Goal: Task Accomplishment & Management: Use online tool/utility

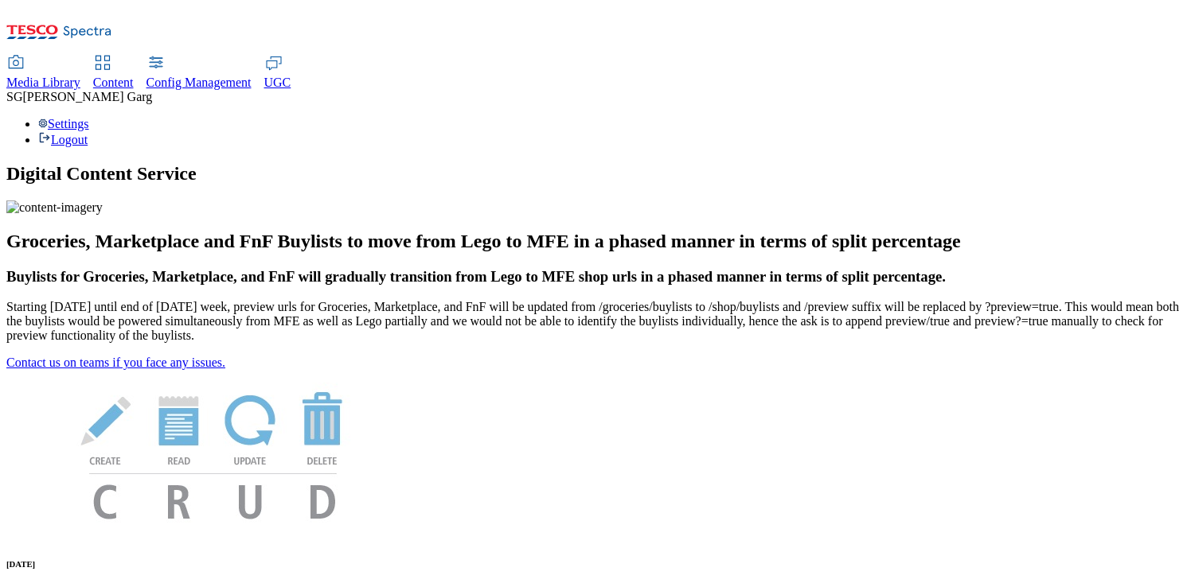
click at [134, 76] on span "Content" at bounding box center [113, 83] width 41 height 14
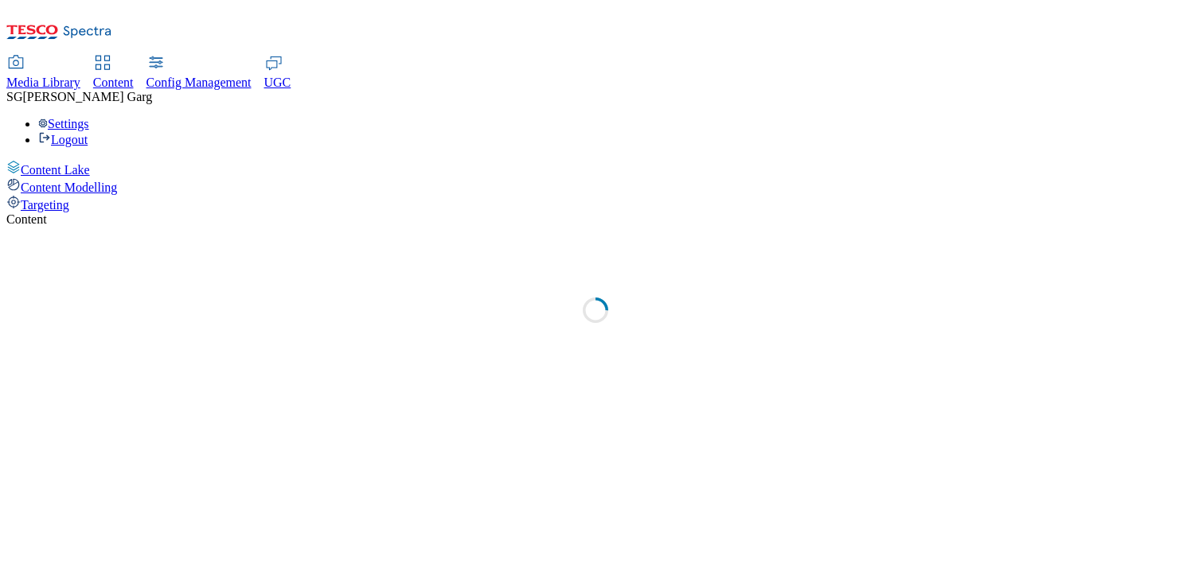
select select "group-comms"
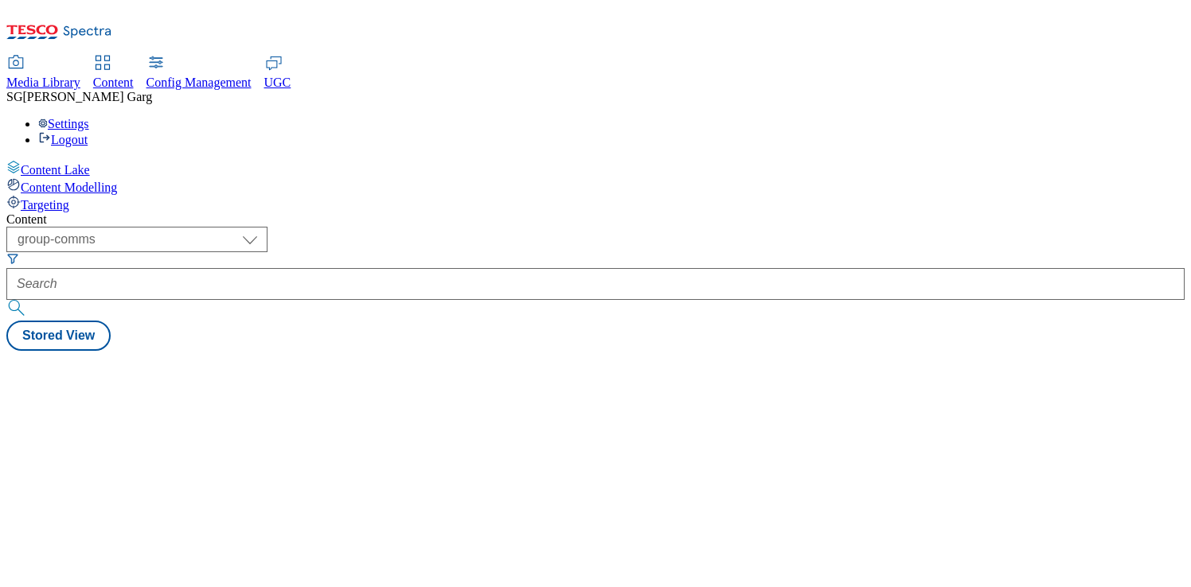
click at [152, 90] on span "[PERSON_NAME]" at bounding box center [87, 97] width 130 height 14
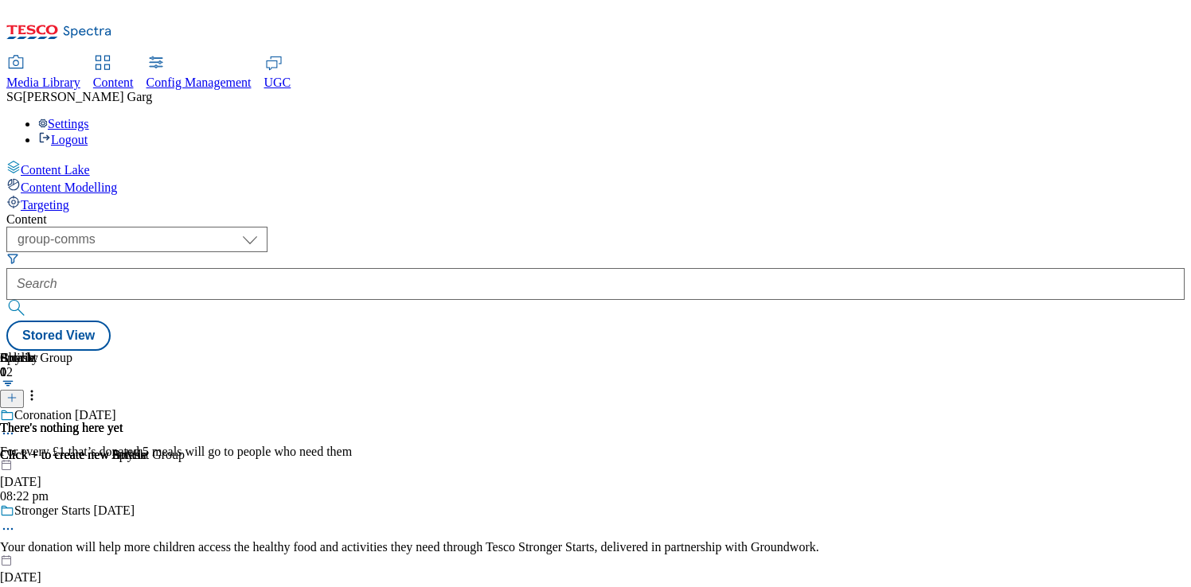
click at [1152, 117] on div "Settings Logout" at bounding box center [595, 132] width 1178 height 30
click at [89, 117] on link "Settings" at bounding box center [63, 124] width 51 height 14
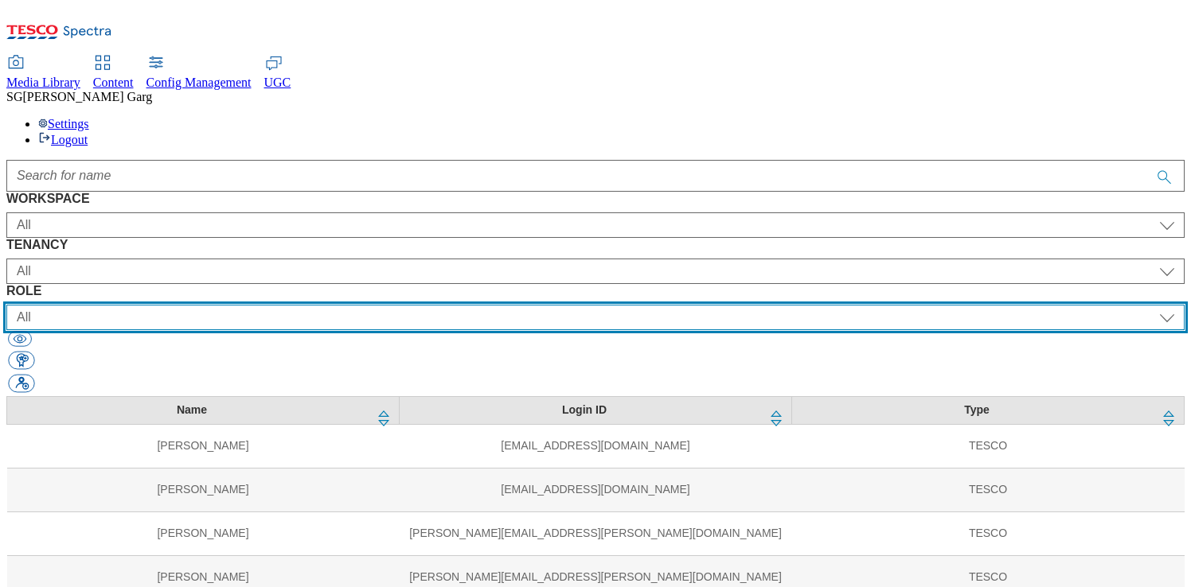
click at [733, 305] on select "All content_designer content_editor content_read developer guest media_admin mo…" at bounding box center [595, 317] width 1178 height 25
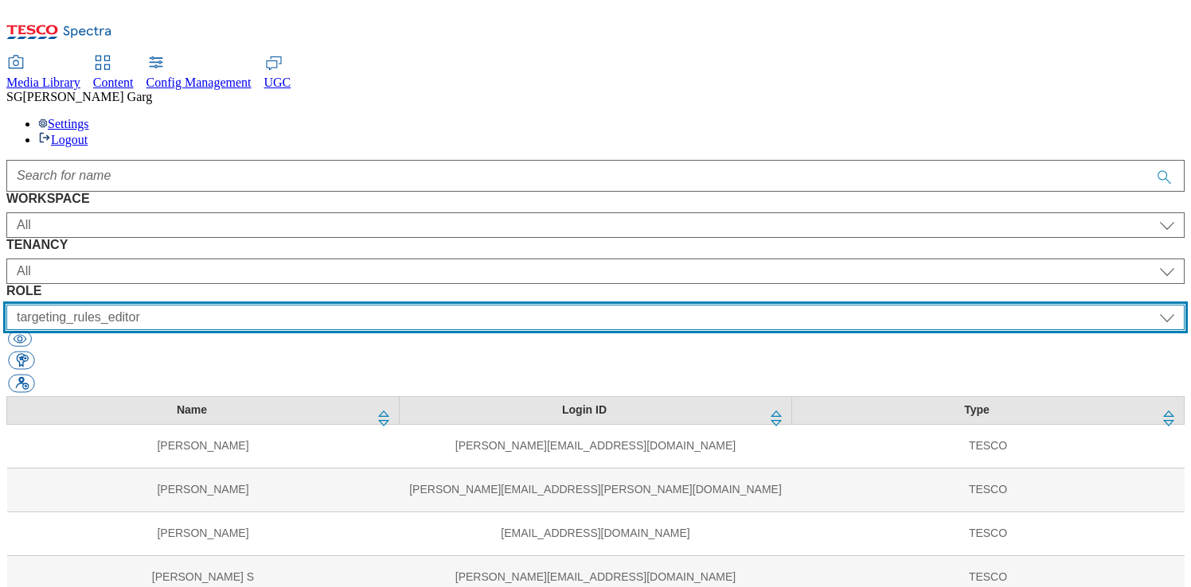
scroll to position [973, 0]
click at [737, 305] on select "All content_designer content_editor content_read developer guest media_admin mo…" at bounding box center [595, 317] width 1178 height 25
select select "targeting_rules_senior_editor"
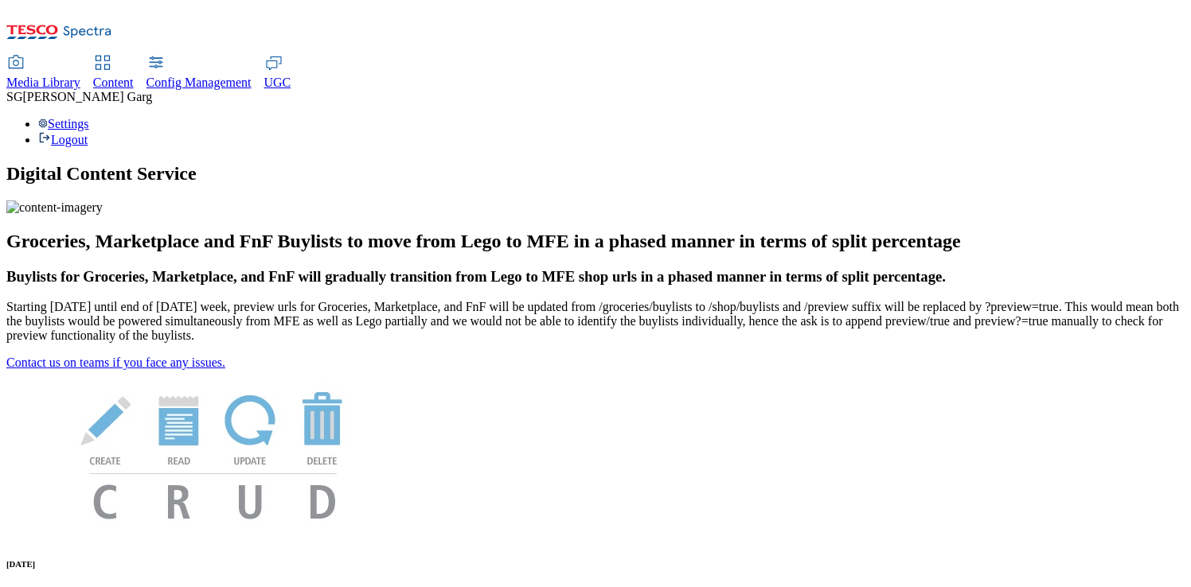
click at [134, 76] on span "Content" at bounding box center [113, 83] width 41 height 14
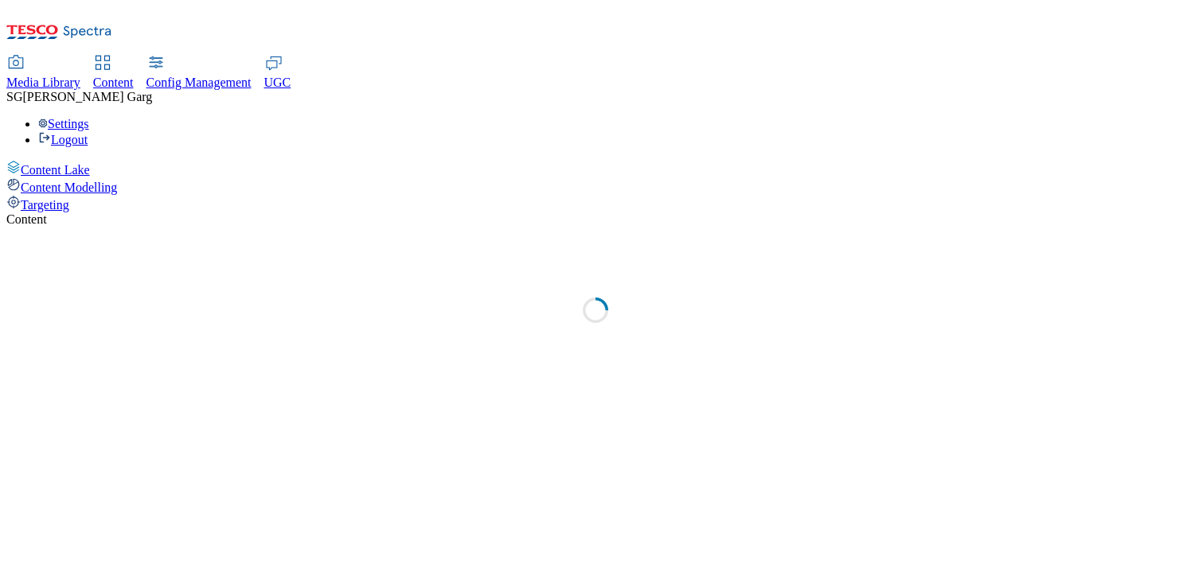
select select "group-comms"
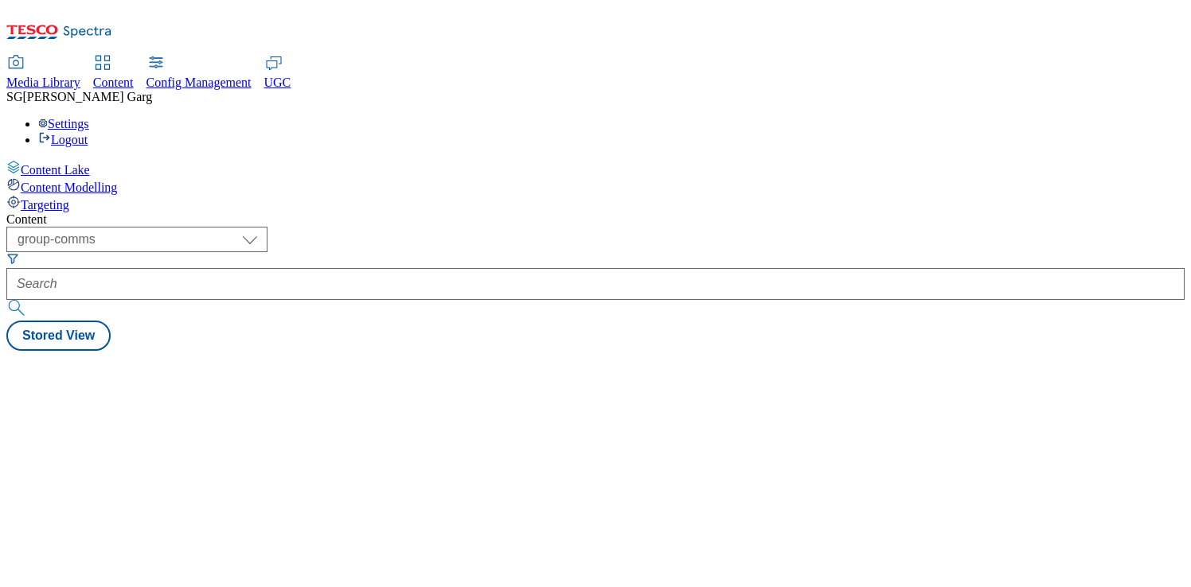
click at [141, 195] on div "Targeting" at bounding box center [595, 204] width 1178 height 18
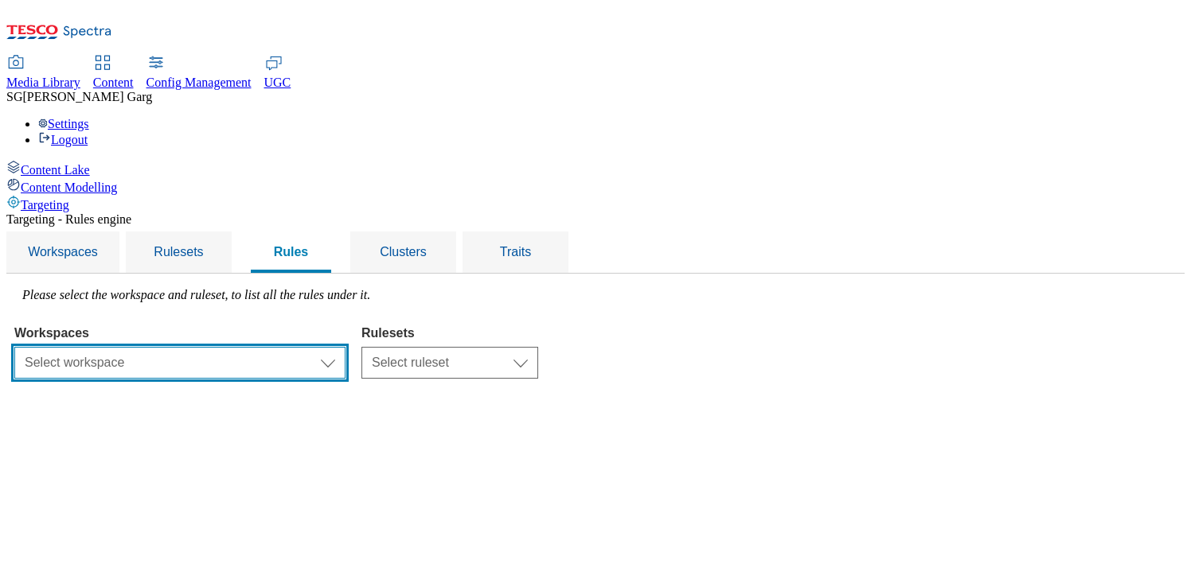
click at [345, 347] on select "Select workspace Test 13_sanity_august test [DATE] Test_Sanity_28th_July Conten…" at bounding box center [179, 363] width 331 height 32
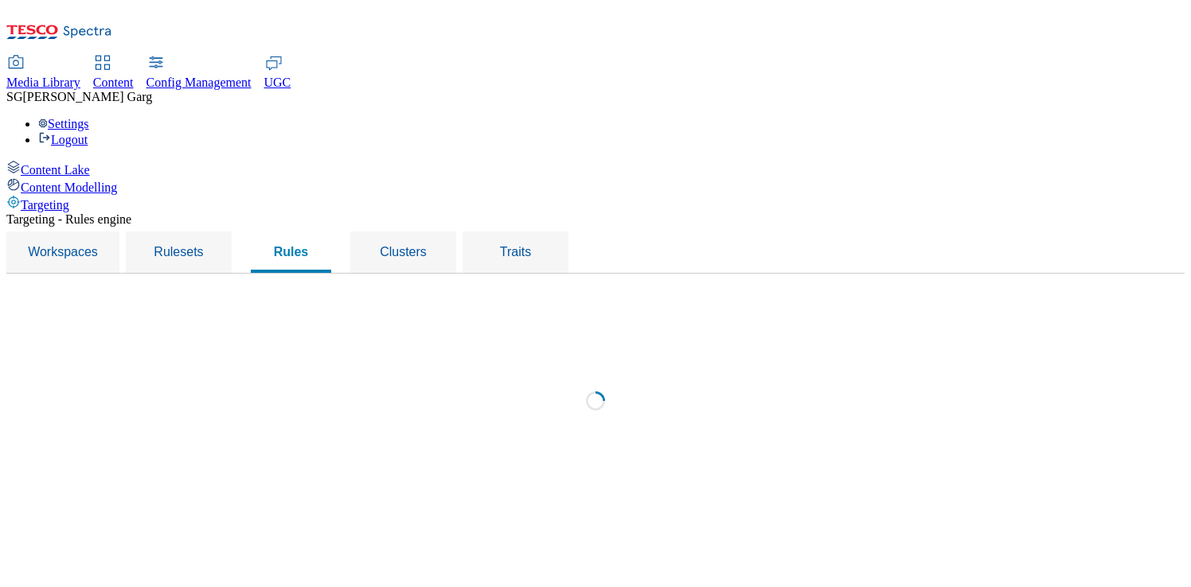
select select "f510054f-adaa-4692-b570-80fa3897127a"
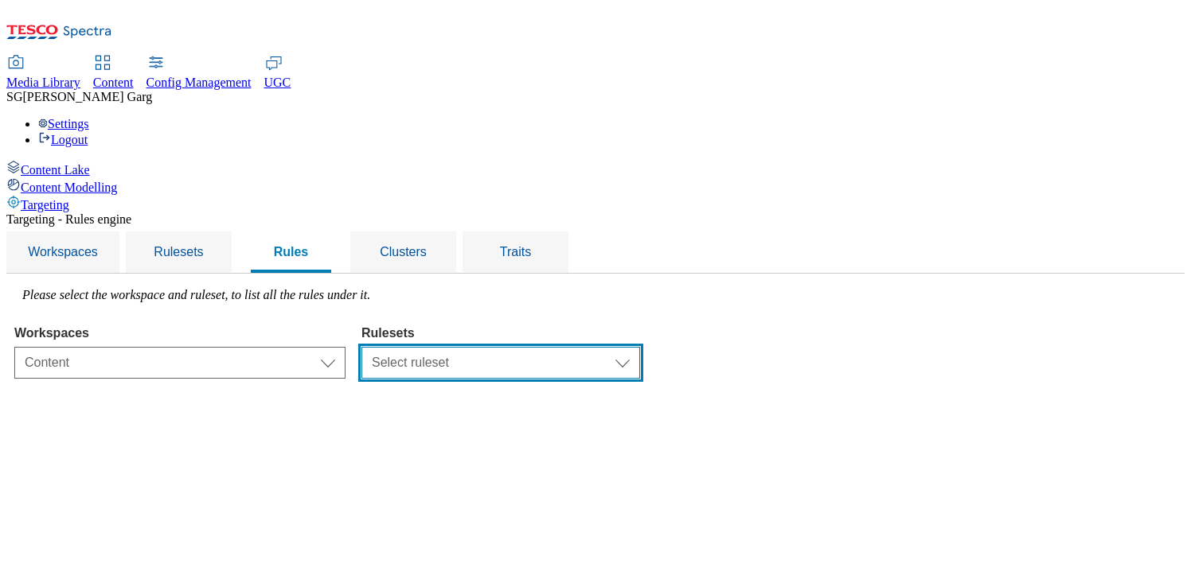
click at [615, 347] on select "Select ruleset CZ [PERSON_NAME] IE ROI TEST UK clubcard-roi clubcard-website cu…" at bounding box center [500, 363] width 279 height 32
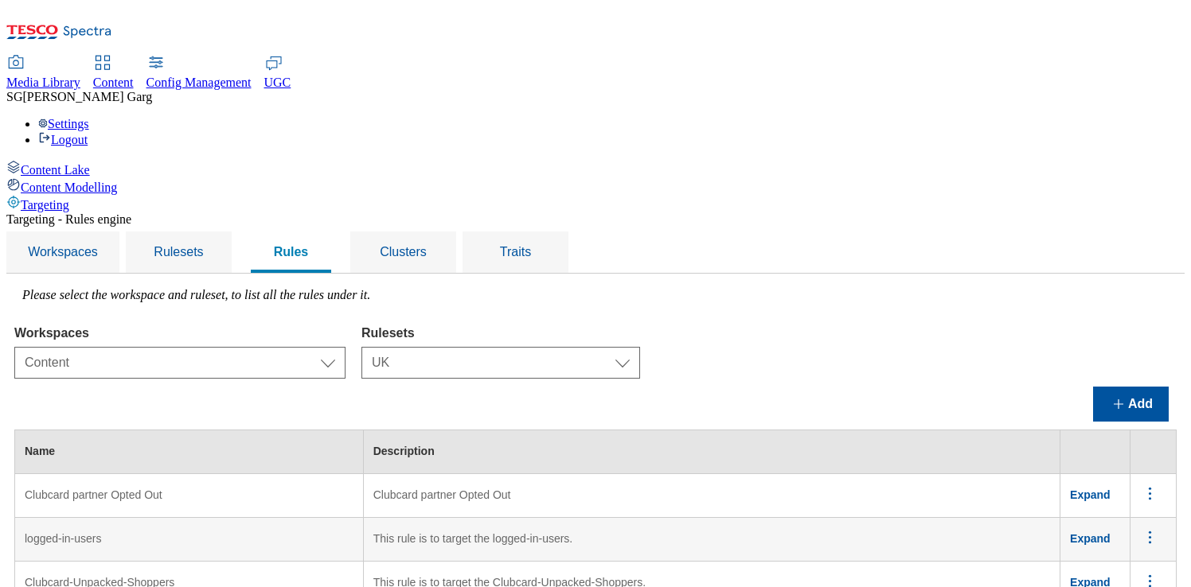
scroll to position [37, 0]
click at [640, 347] on select "Select ruleset CZ [PERSON_NAME] IE ROI TEST UK clubcard-roi clubcard-website cu…" at bounding box center [500, 363] width 279 height 32
select select "48eb89cc-c22c-49b3-9be3-6f8cd5821d05"
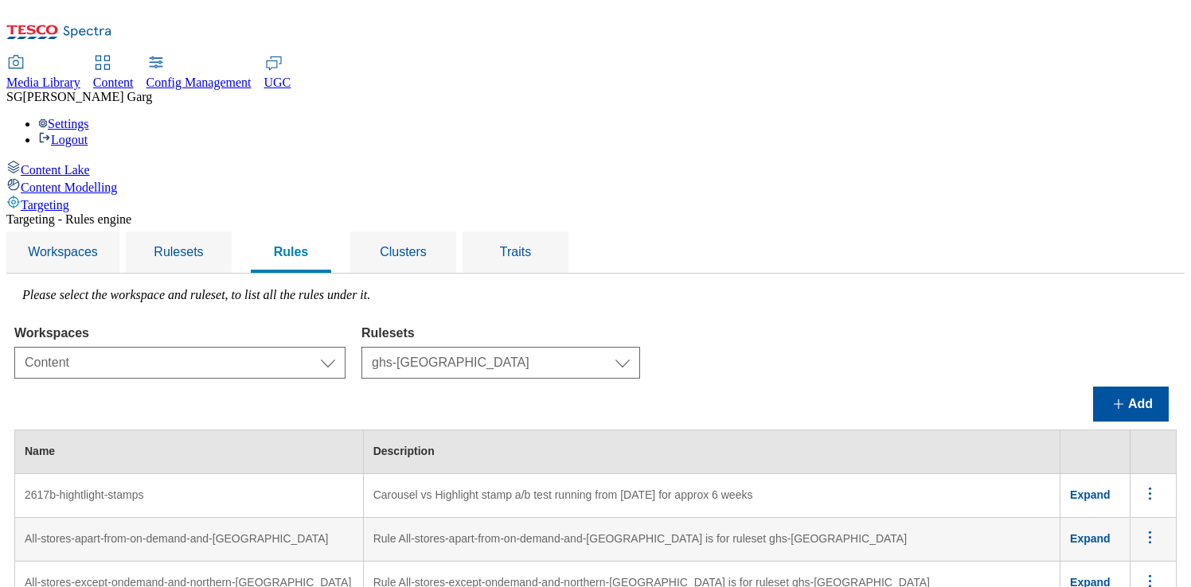
scroll to position [4528, 0]
click at [427, 245] on span "Clusters" at bounding box center [403, 252] width 47 height 14
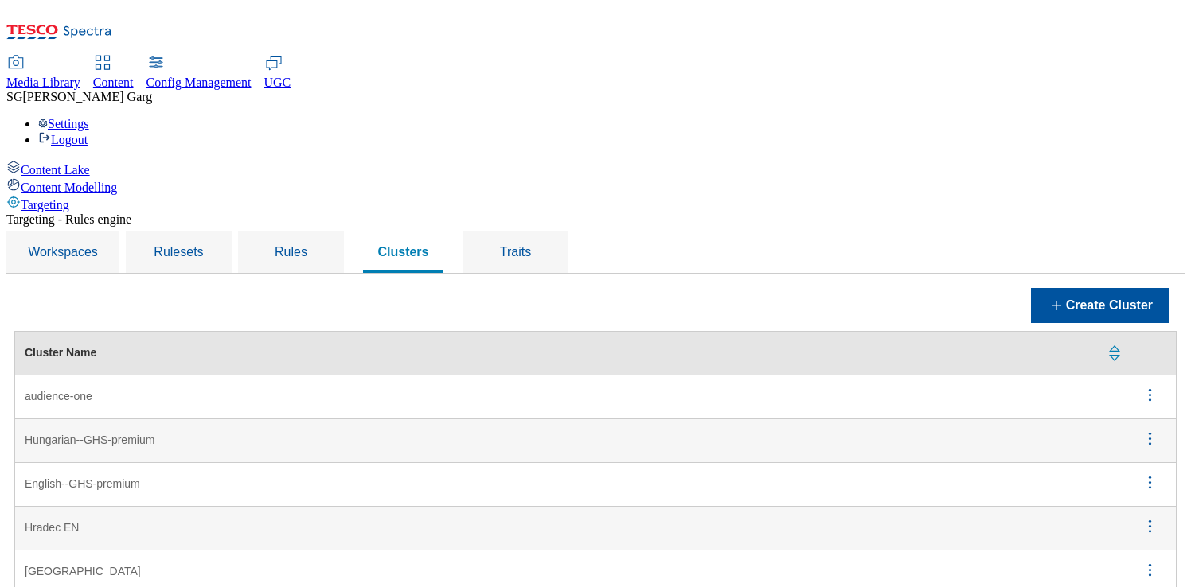
scroll to position [179, 0]
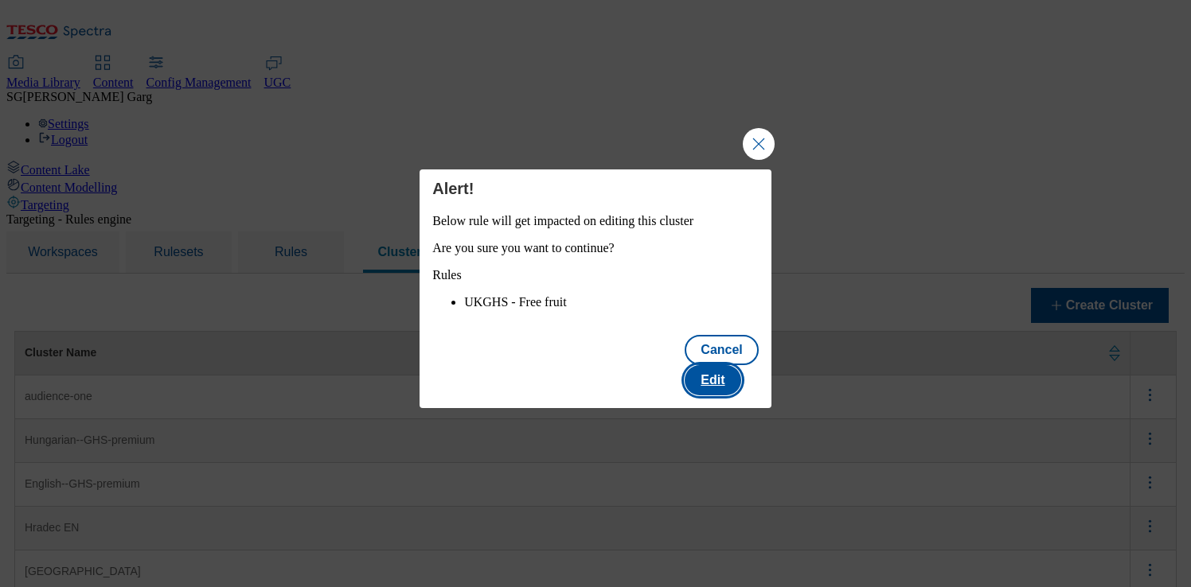
click at [724, 377] on button "Edit" at bounding box center [713, 380] width 56 height 30
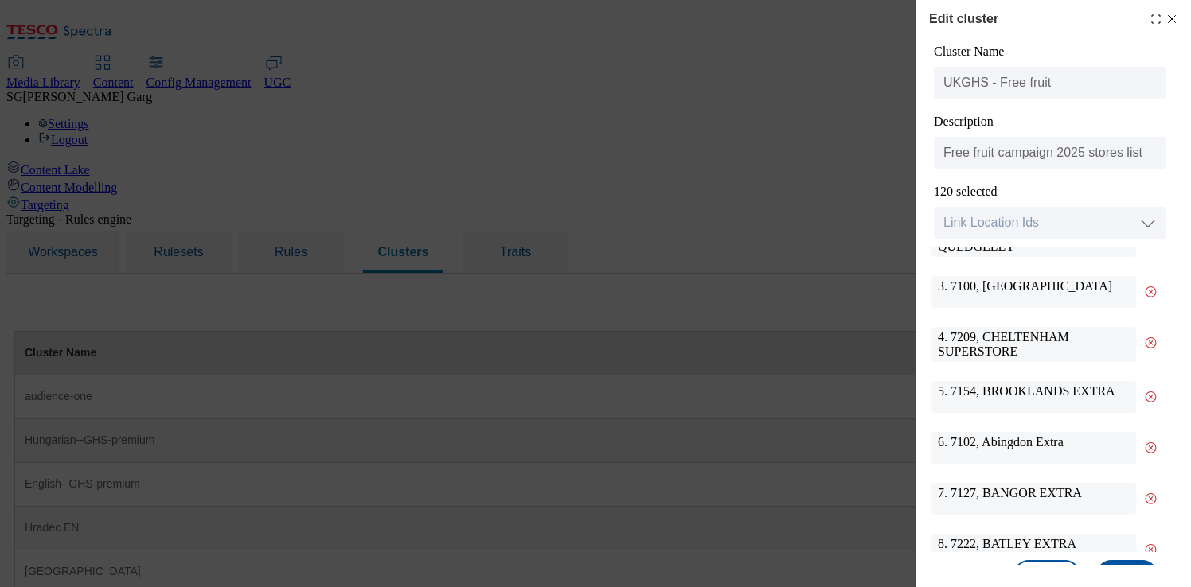
scroll to position [82, 0]
click at [1153, 21] on icon "Modal" at bounding box center [1155, 19] width 13 height 13
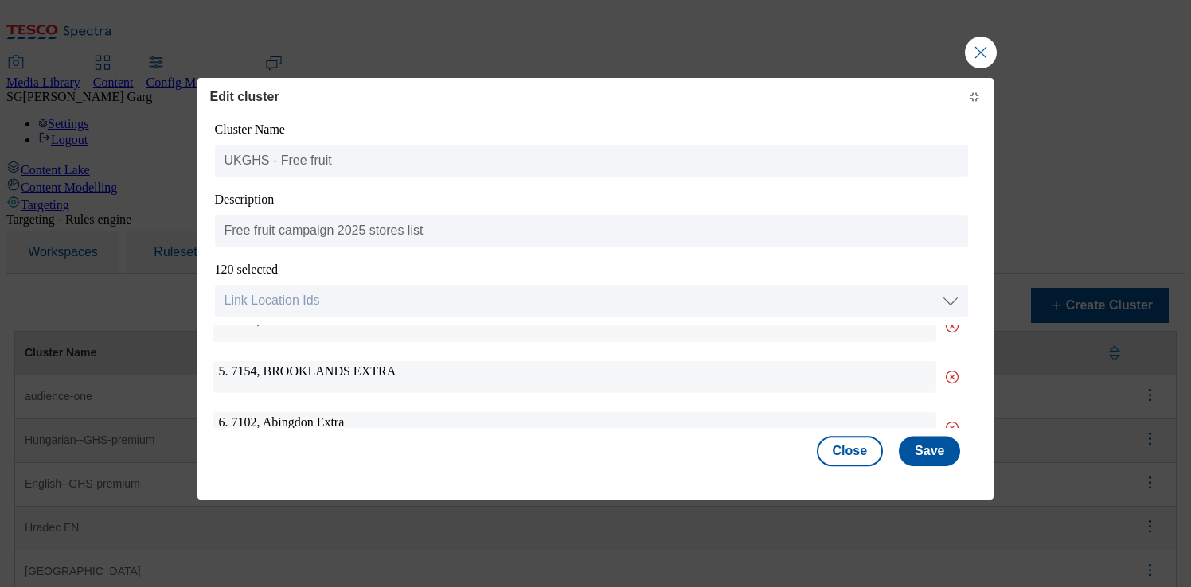
scroll to position [0, 0]
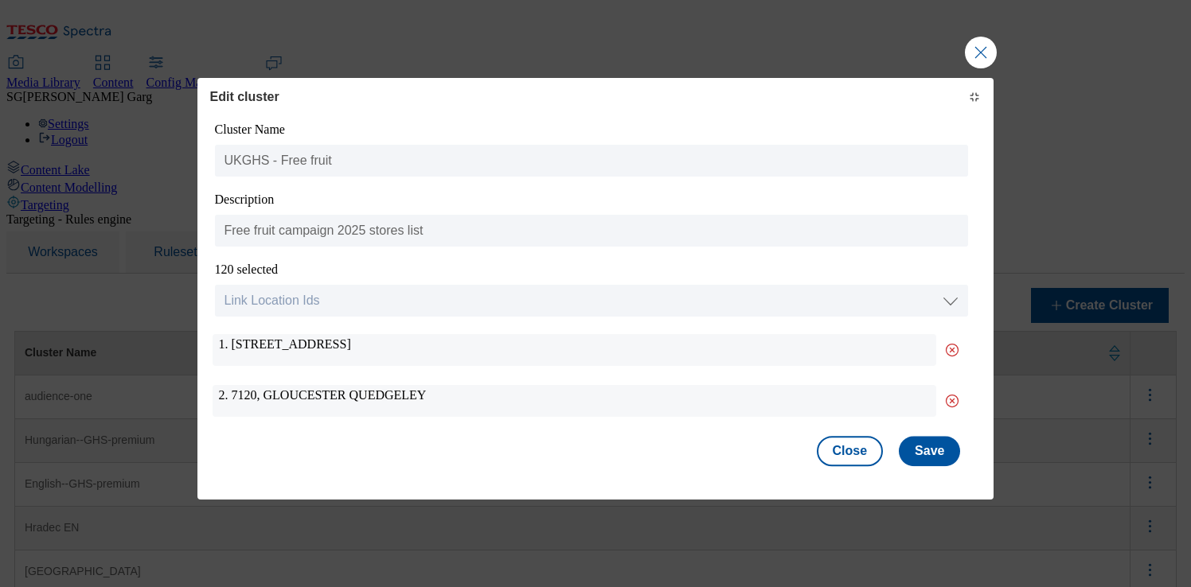
click at [241, 346] on div "1. [STREET_ADDRESS]" at bounding box center [575, 350] width 724 height 32
click at [241, 346] on div "1. 7083, Evesham Worcester Rd" at bounding box center [575, 350] width 724 height 32
copy div "7083"
click at [971, 44] on button "Close Modal" at bounding box center [981, 53] width 32 height 32
